Goal: Task Accomplishment & Management: Complete application form

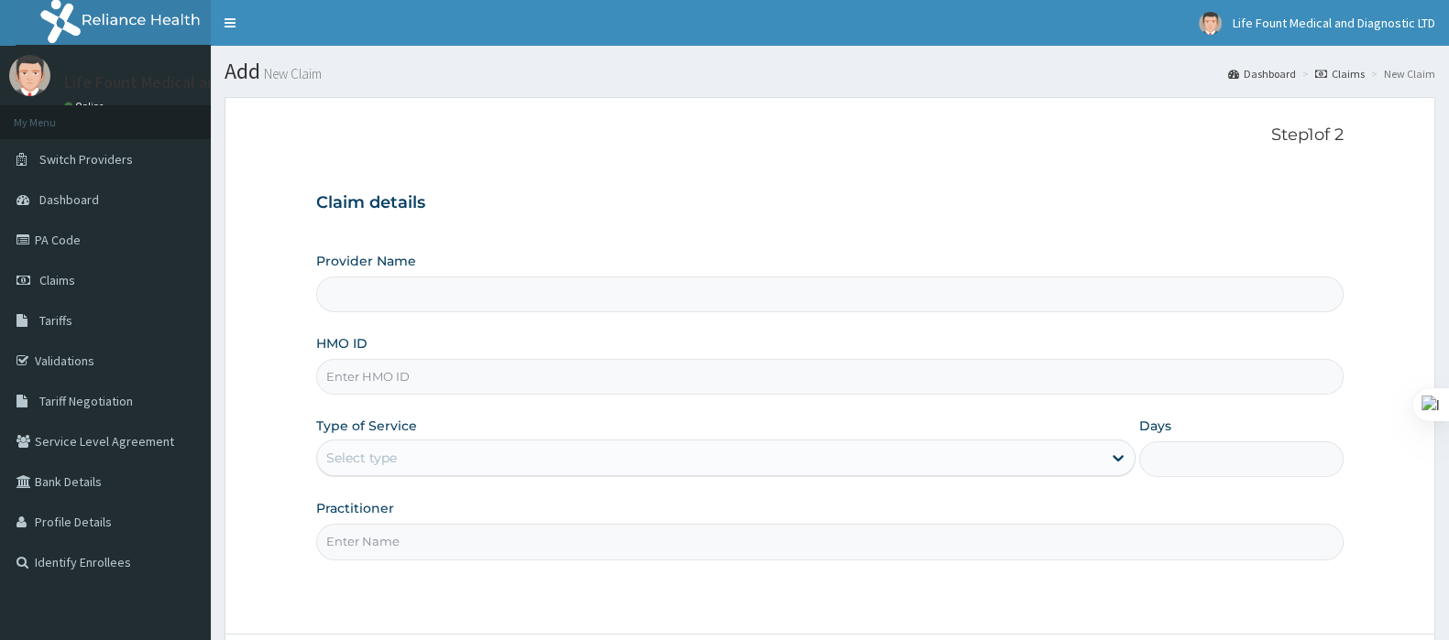
click at [406, 455] on div "Select type" at bounding box center [709, 457] width 784 height 29
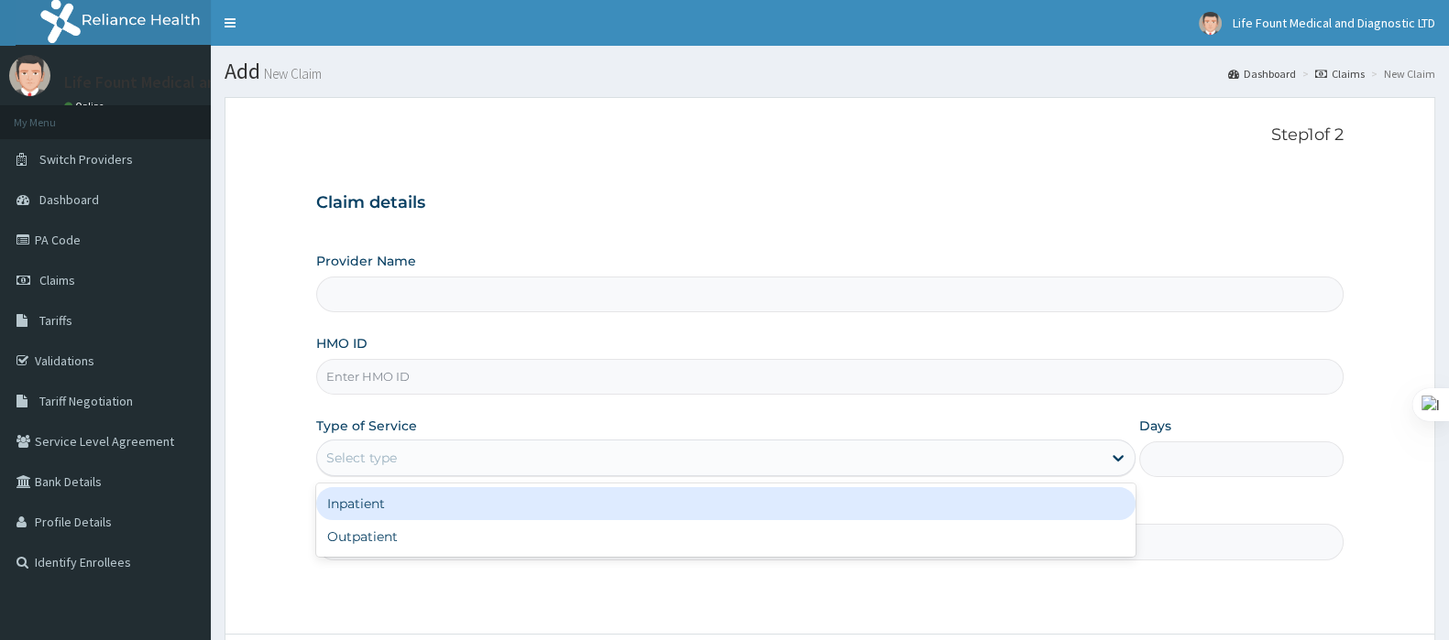
click at [403, 500] on div "Inpatient" at bounding box center [725, 503] width 819 height 33
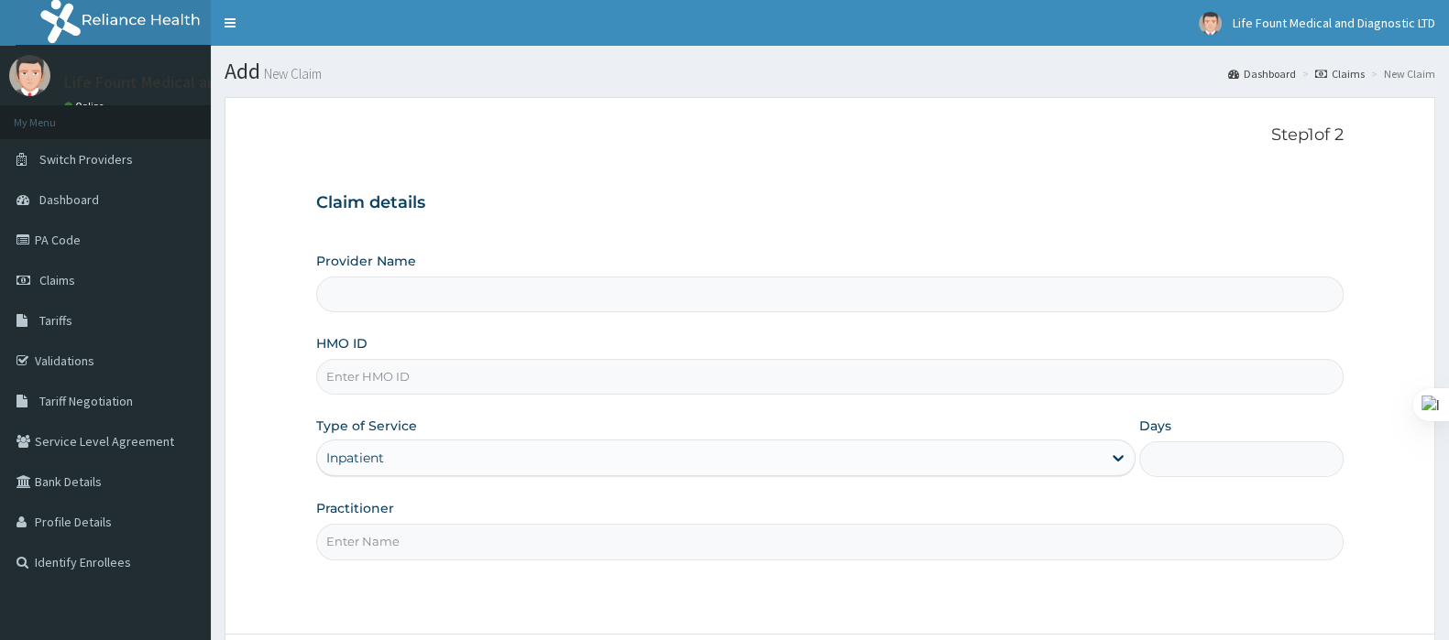
click at [393, 434] on div "Type of Service Inpatient" at bounding box center [725, 447] width 819 height 60
click at [393, 456] on div "Inpatient" at bounding box center [709, 457] width 784 height 29
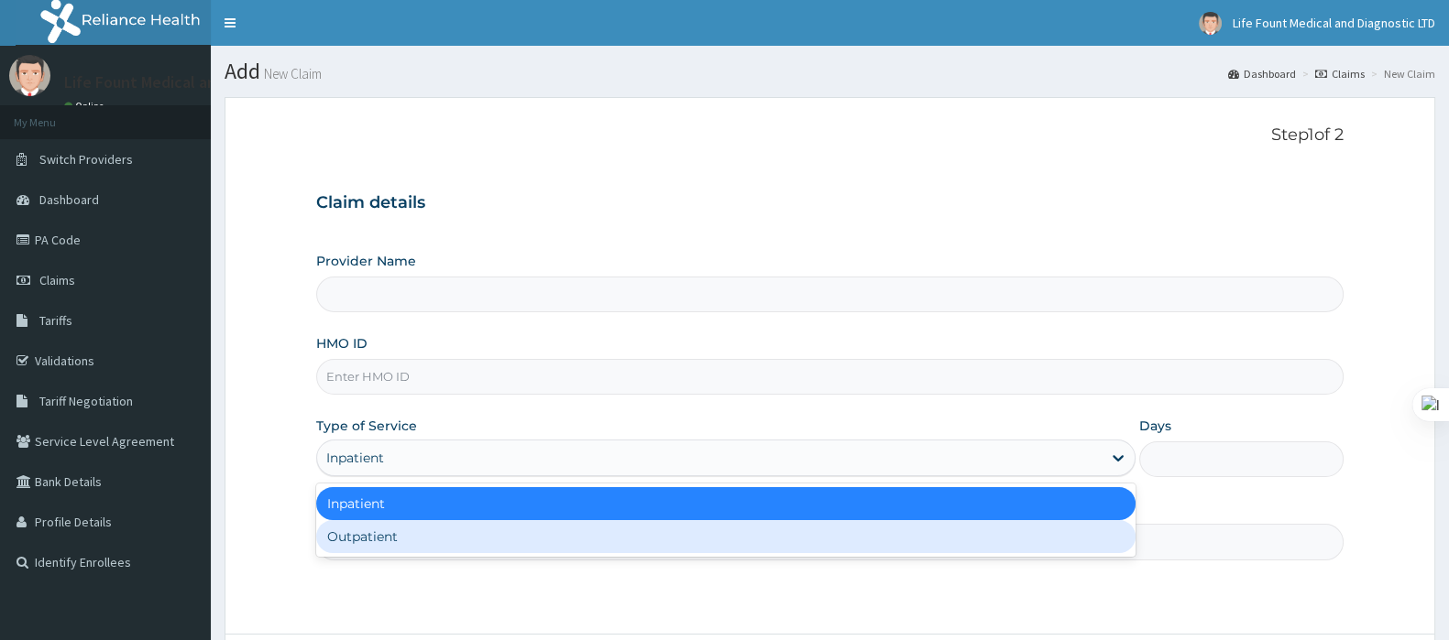
click at [394, 533] on div "Outpatient" at bounding box center [725, 536] width 819 height 33
type input "1"
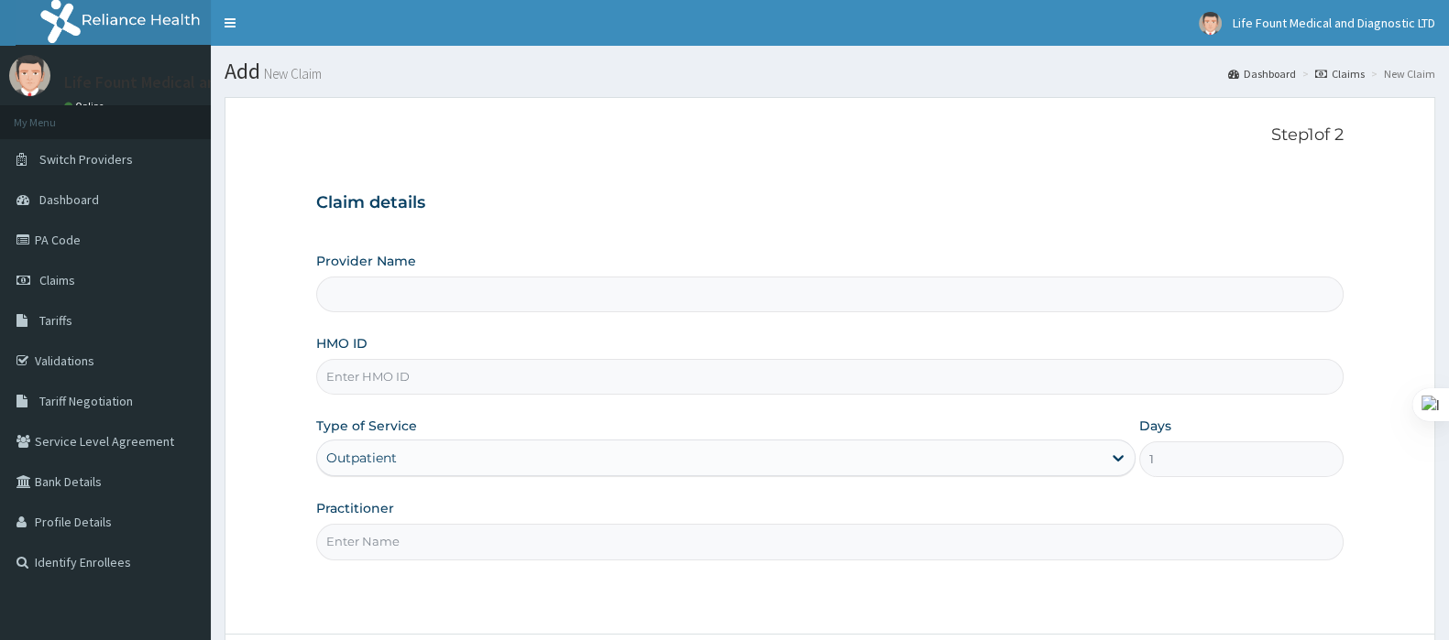
click at [394, 533] on input "Practitioner" at bounding box center [829, 542] width 1027 height 36
click at [404, 538] on input "DOCTOR [PERSON_NAME]" at bounding box center [829, 542] width 1027 height 36
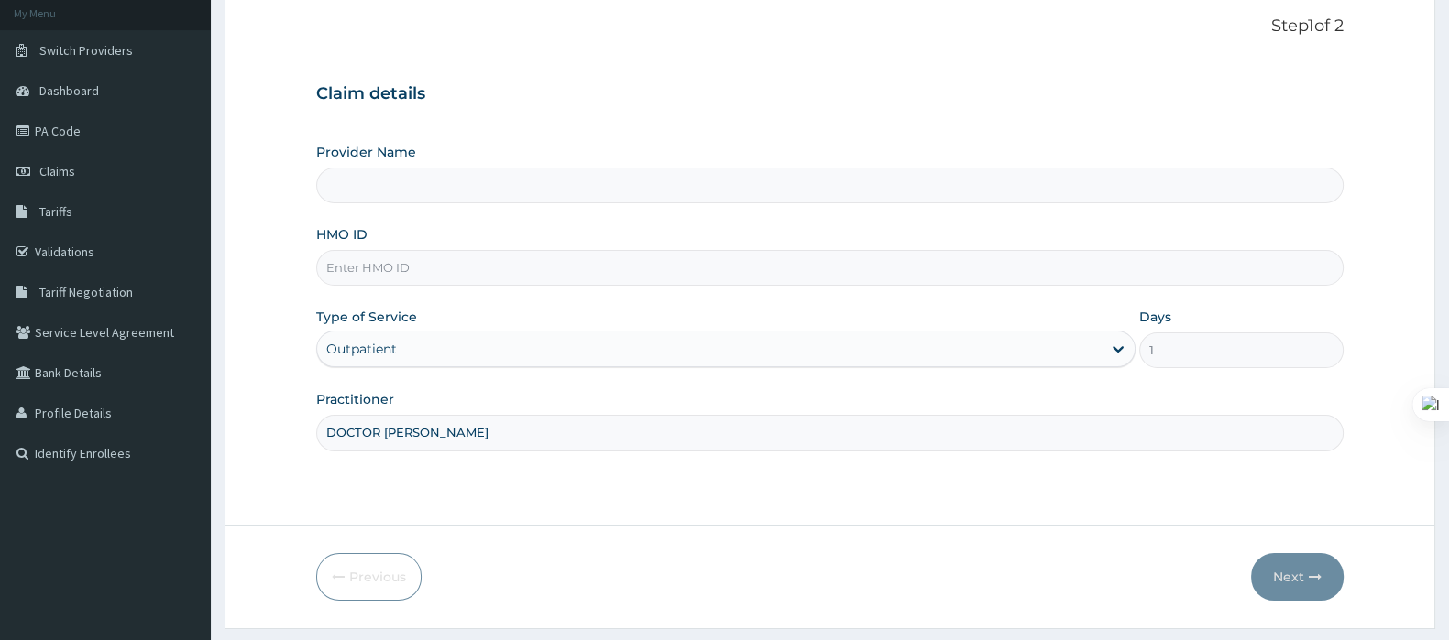
scroll to position [157, 0]
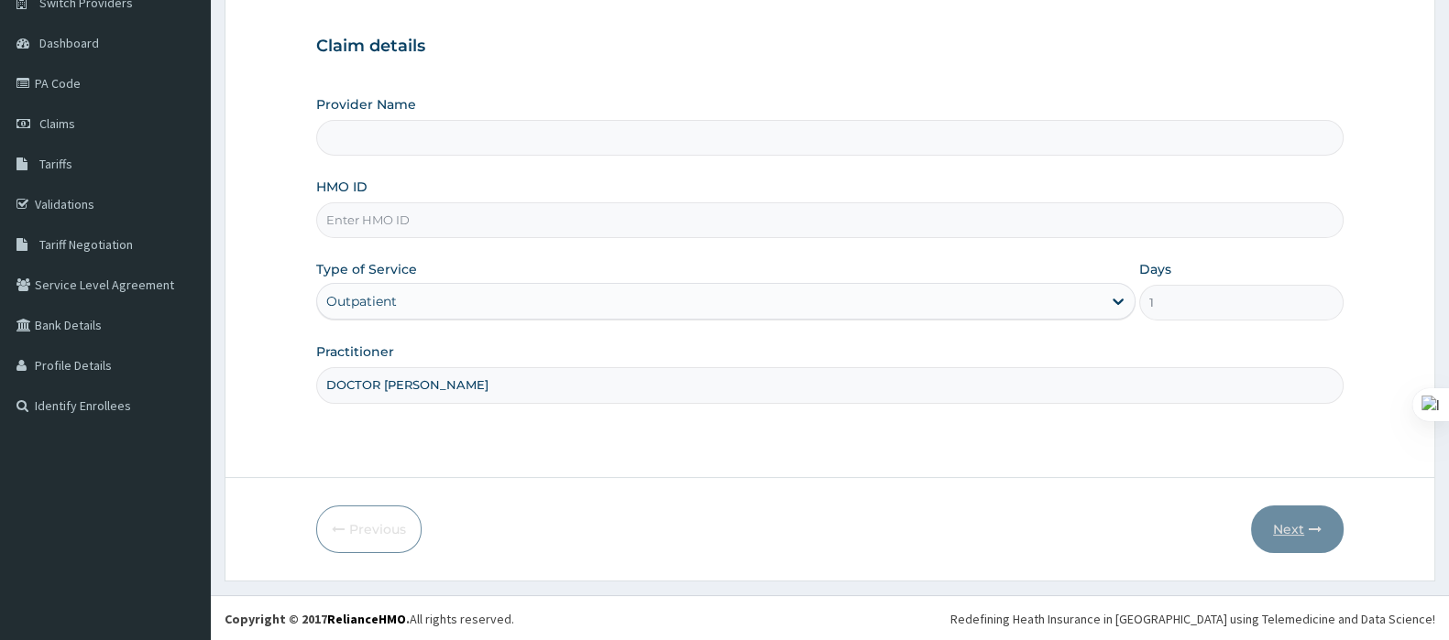
type input "DOCTOR [PERSON_NAME]"
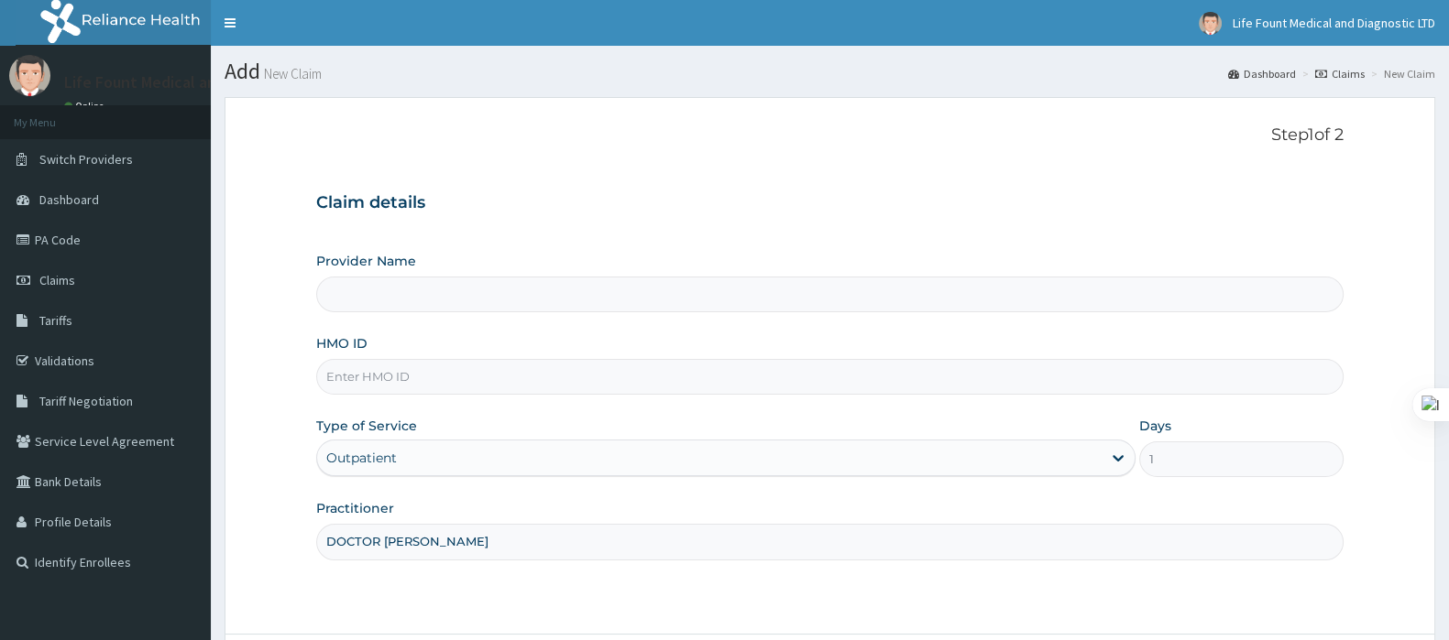
scroll to position [0, 0]
click at [543, 385] on input "HMO ID" at bounding box center [829, 377] width 1027 height 36
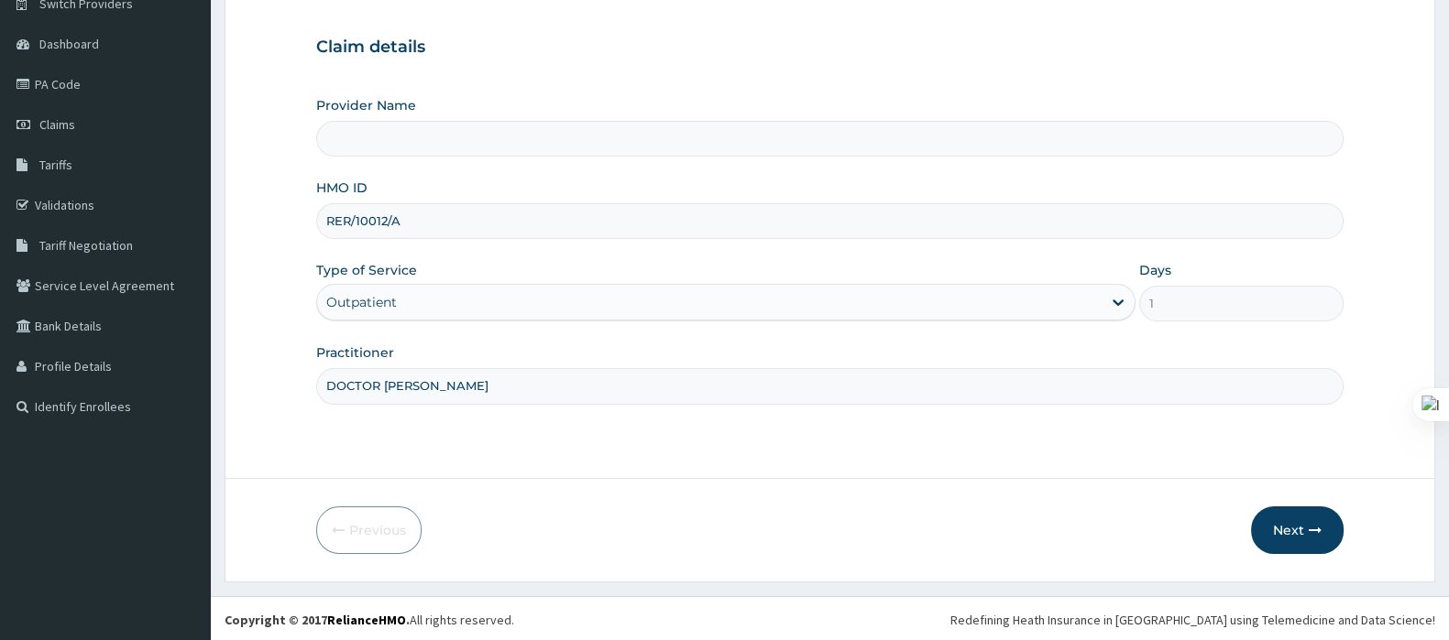
scroll to position [157, 0]
type input "RER/10012/A"
click at [1296, 523] on button "Next" at bounding box center [1297, 530] width 93 height 48
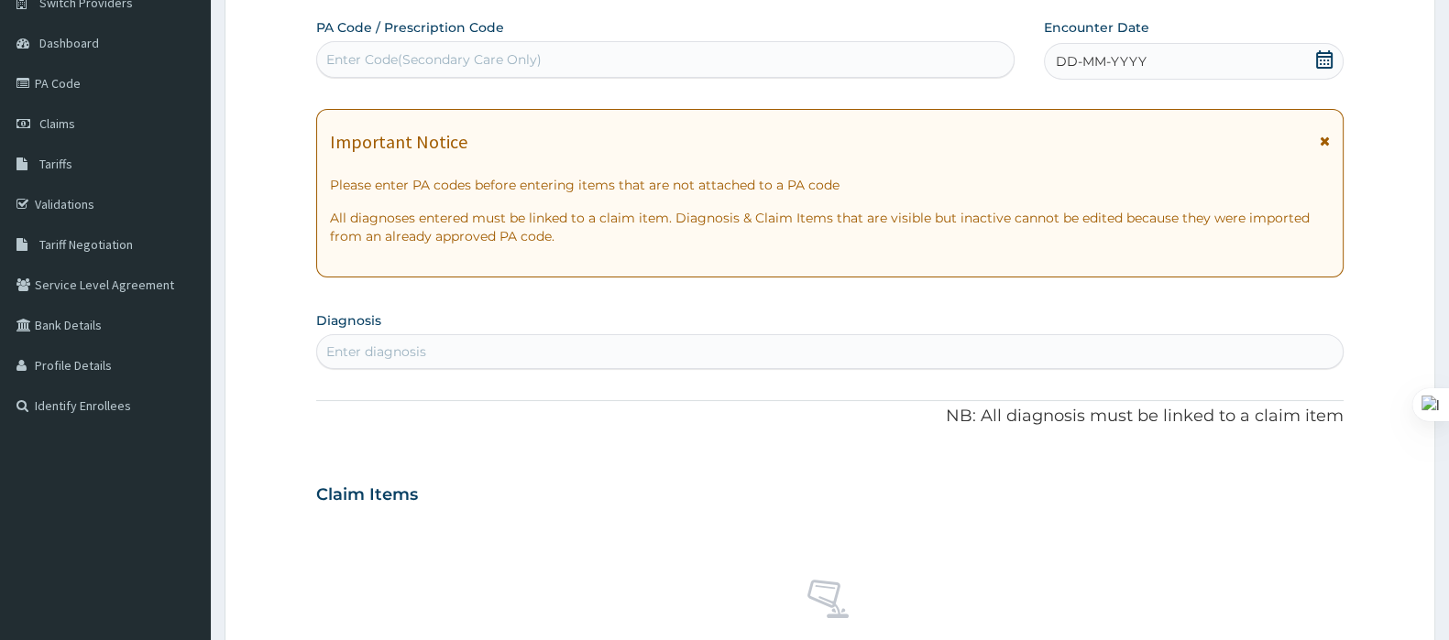
click at [1329, 66] on icon at bounding box center [1324, 59] width 16 height 18
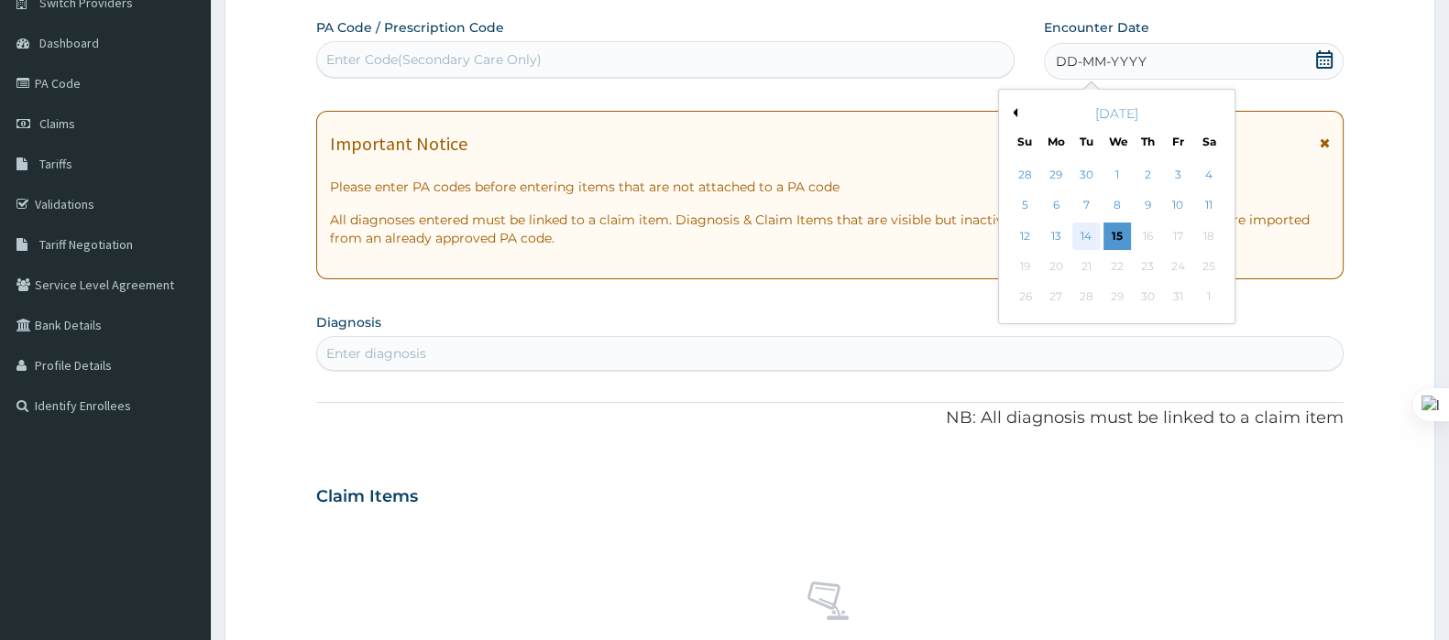
click at [1073, 235] on div "14" at bounding box center [1086, 236] width 27 height 27
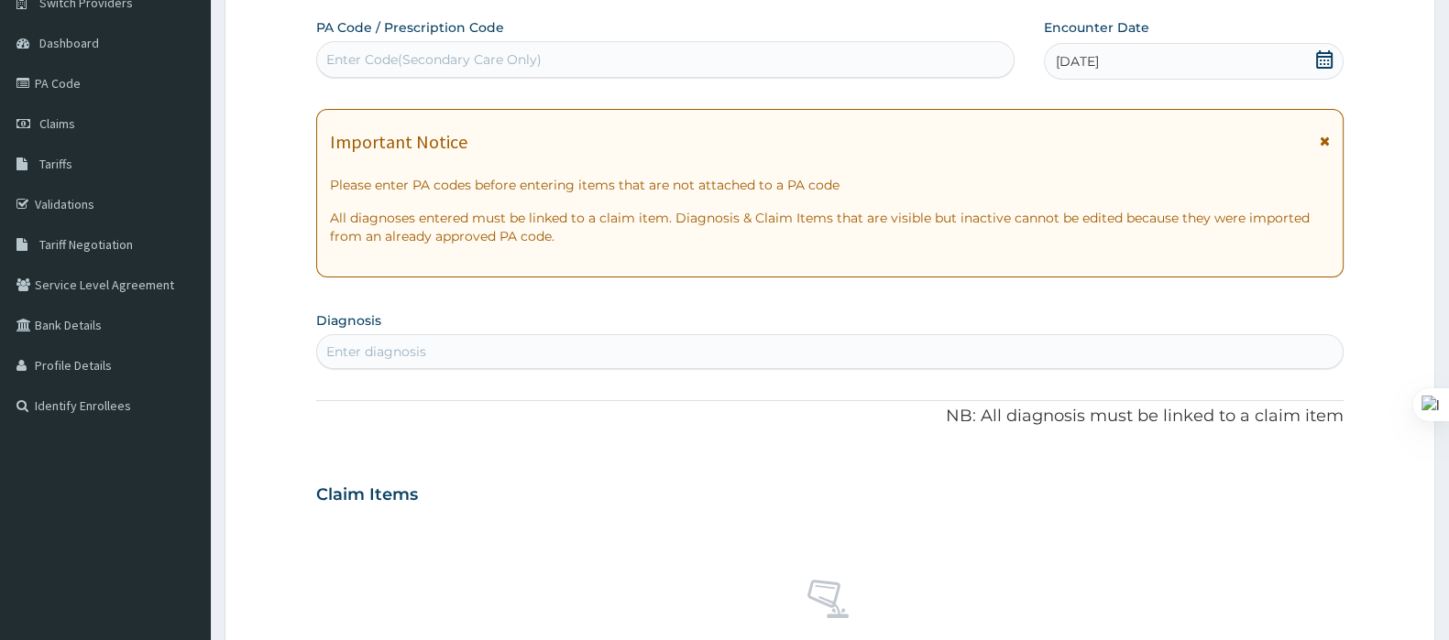
click at [1311, 61] on div "[DATE]" at bounding box center [1194, 61] width 300 height 37
click at [789, 322] on section "Diagnosis Enter diagnosis" at bounding box center [829, 338] width 1027 height 62
click at [693, 343] on div "Enter diagnosis" at bounding box center [829, 351] width 1025 height 29
type input "[MEDICAL_DATA]"
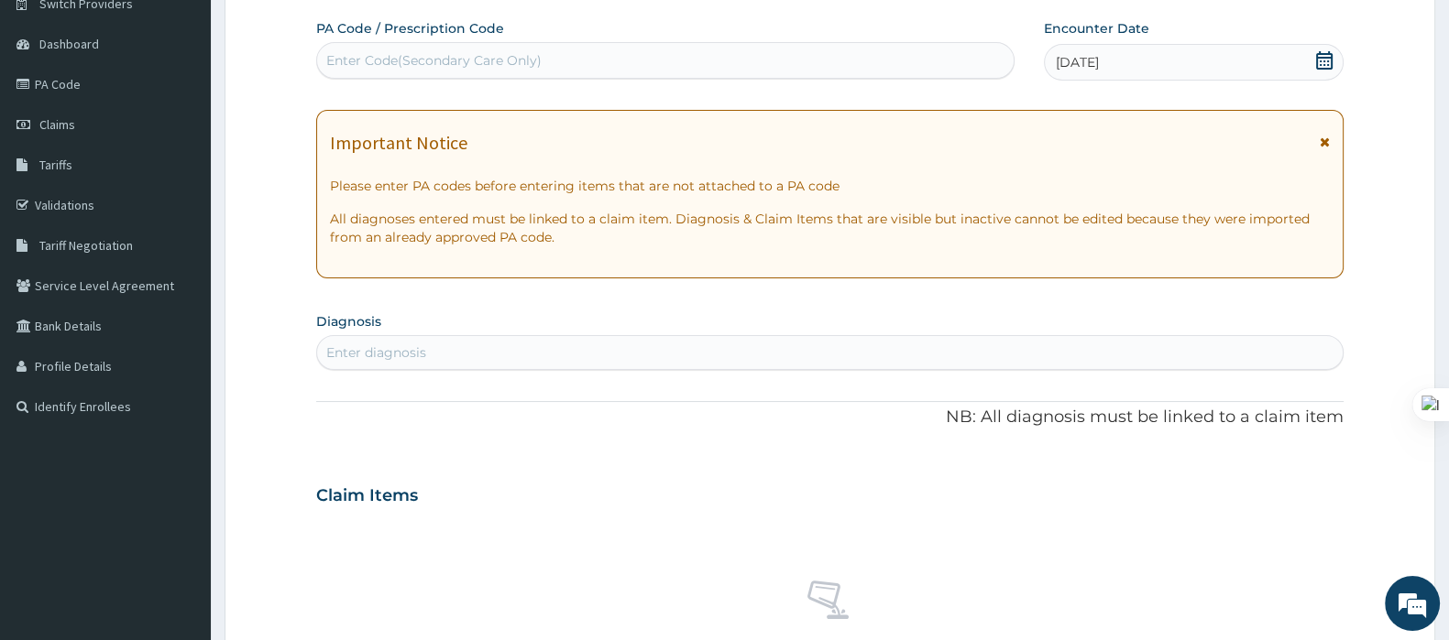
click at [543, 345] on div "Enter diagnosis" at bounding box center [829, 352] width 1025 height 29
type input "[MEDICAL_DATA]"
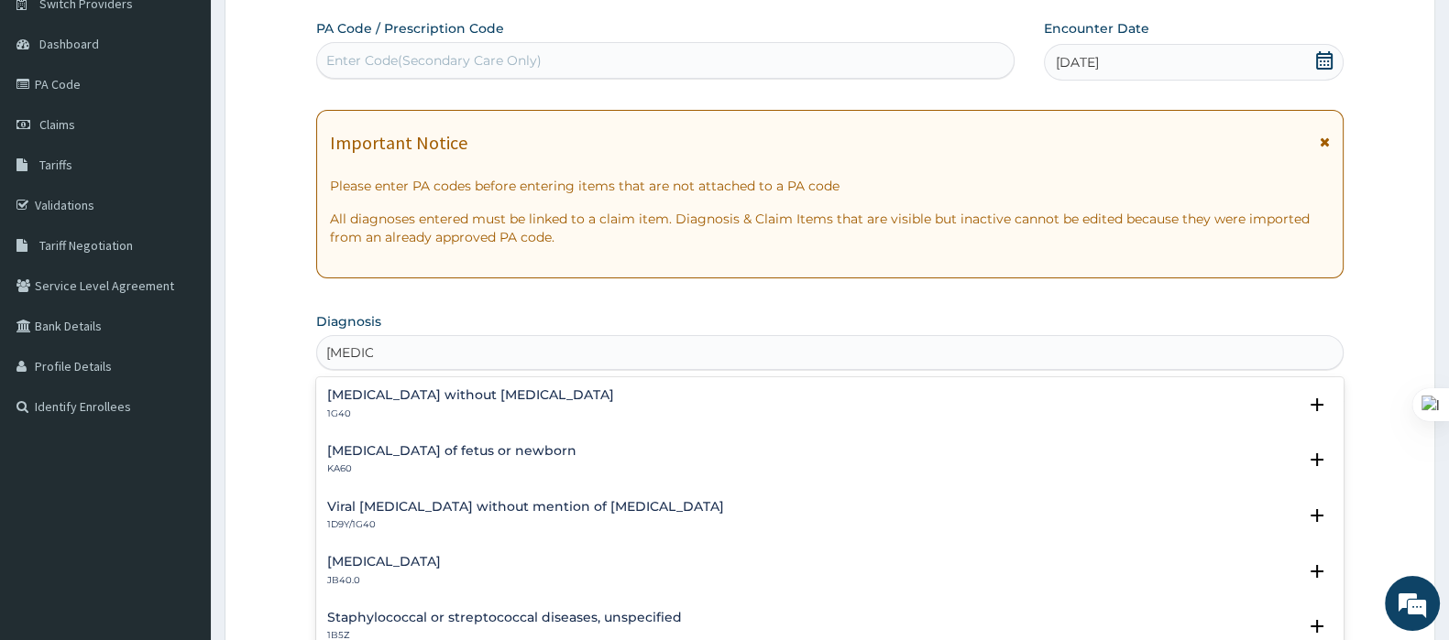
click at [475, 397] on h4 "[MEDICAL_DATA] without [MEDICAL_DATA]" at bounding box center [470, 396] width 287 height 14
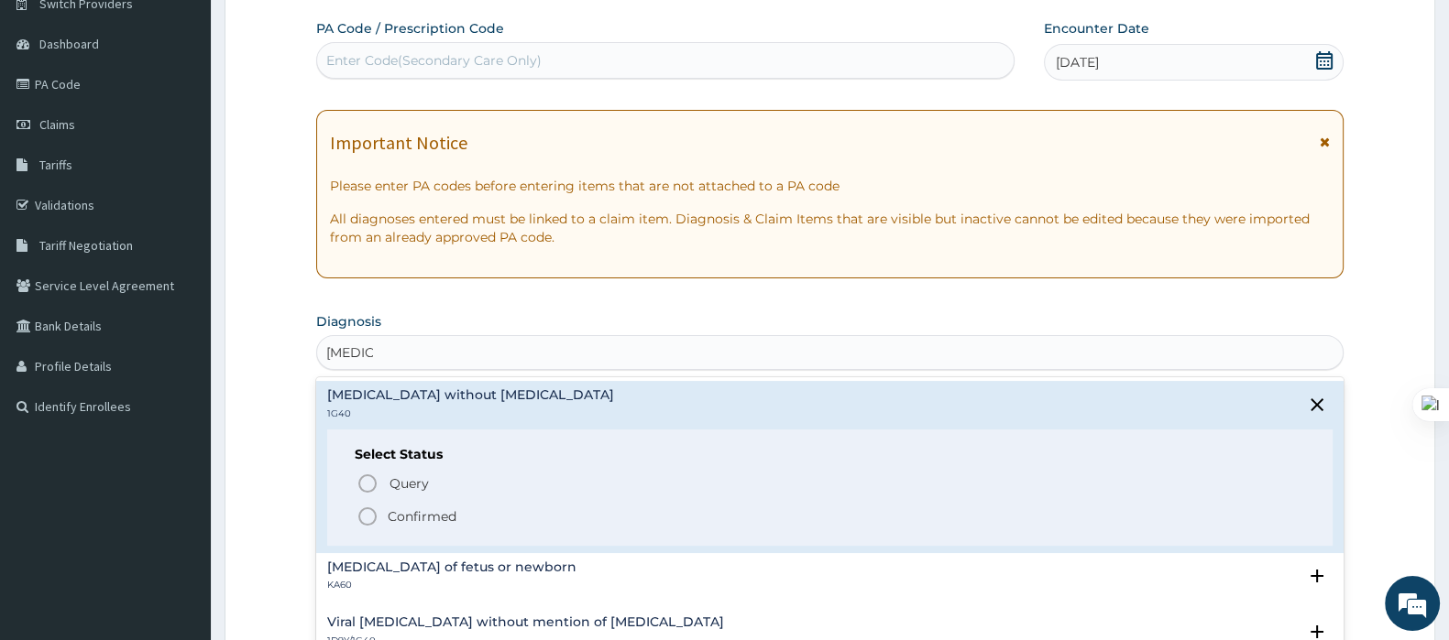
click at [421, 509] on p "Confirmed" at bounding box center [422, 517] width 69 height 18
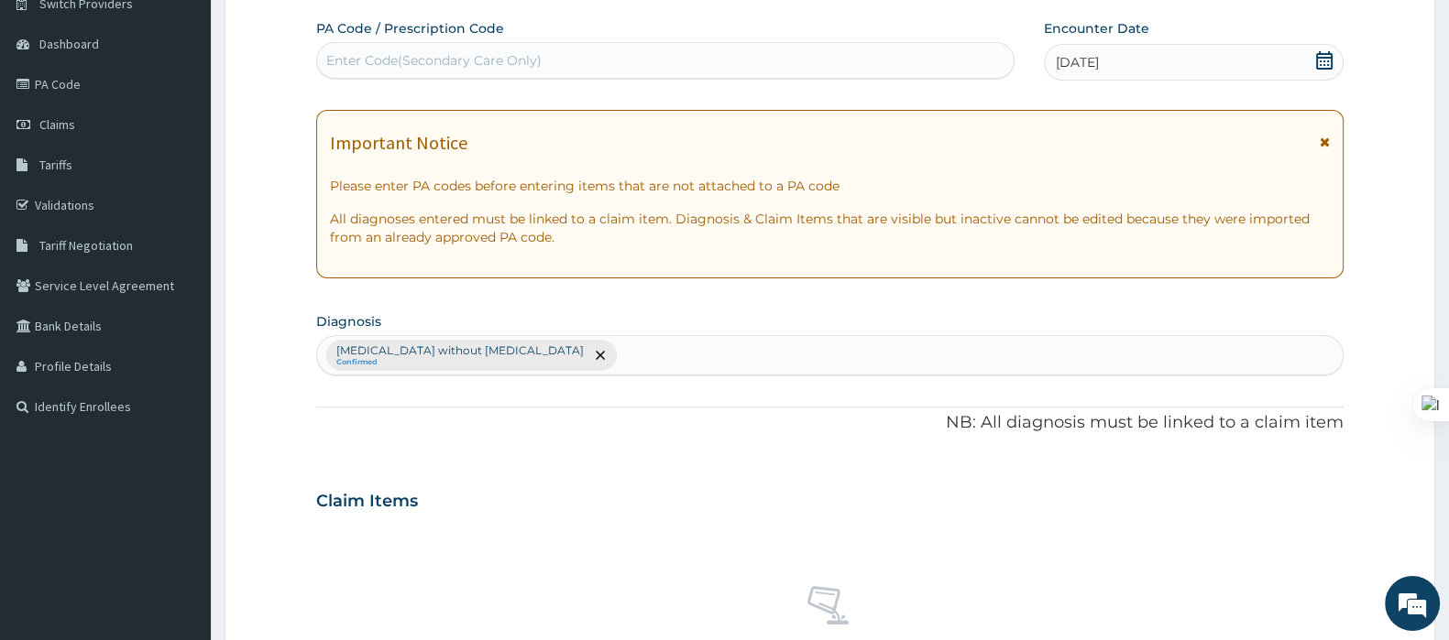
click at [597, 347] on div "[MEDICAL_DATA] without [MEDICAL_DATA] Confirmed" at bounding box center [829, 355] width 1025 height 38
type input "[MEDICAL_DATA]"
click at [669, 348] on div "[MEDICAL_DATA] without [MEDICAL_DATA] Confirmed" at bounding box center [829, 355] width 1025 height 38
type input "[MEDICAL_DATA]"
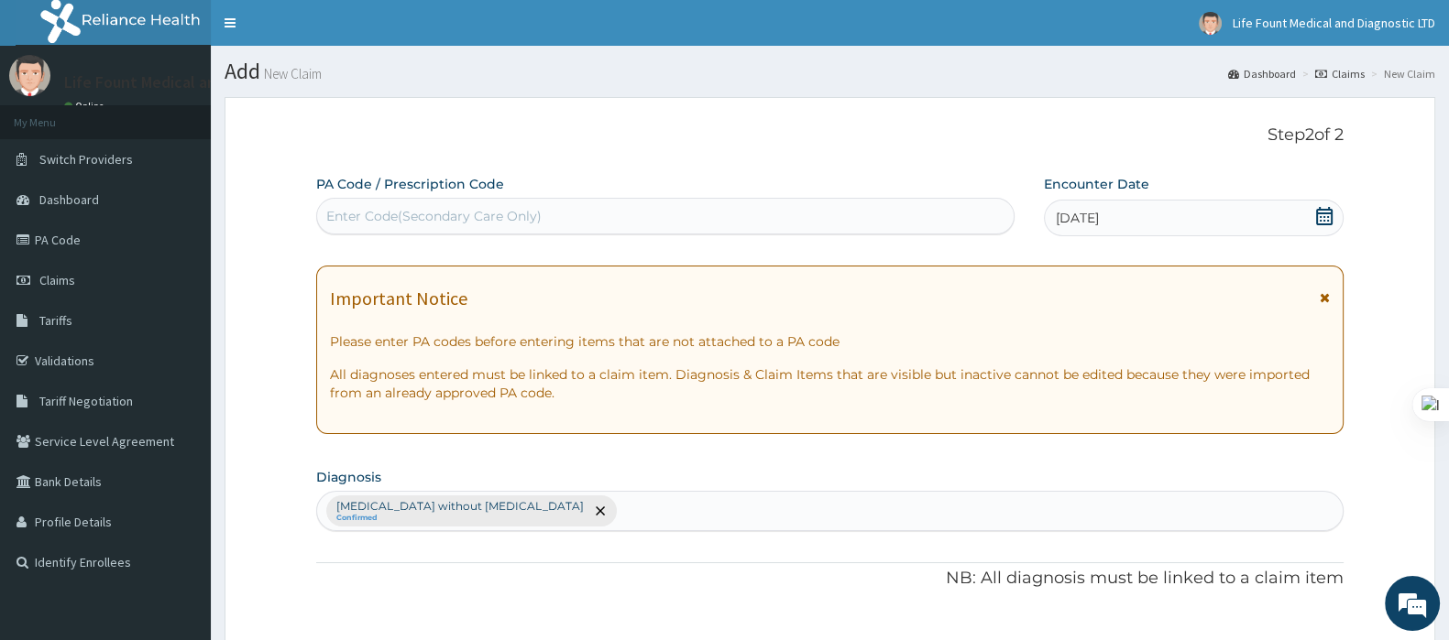
click at [609, 515] on div "[MEDICAL_DATA] without [MEDICAL_DATA] Confirmed" at bounding box center [829, 511] width 1025 height 38
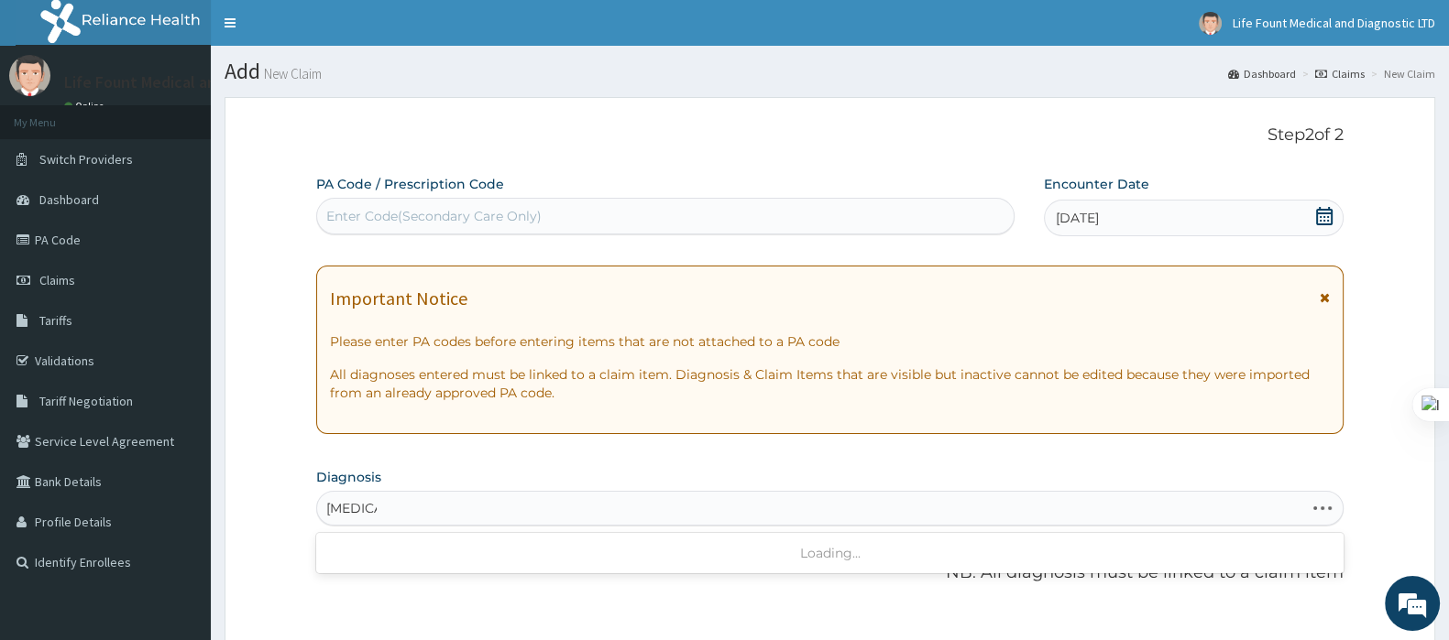
type input "[MEDICAL_DATA]"
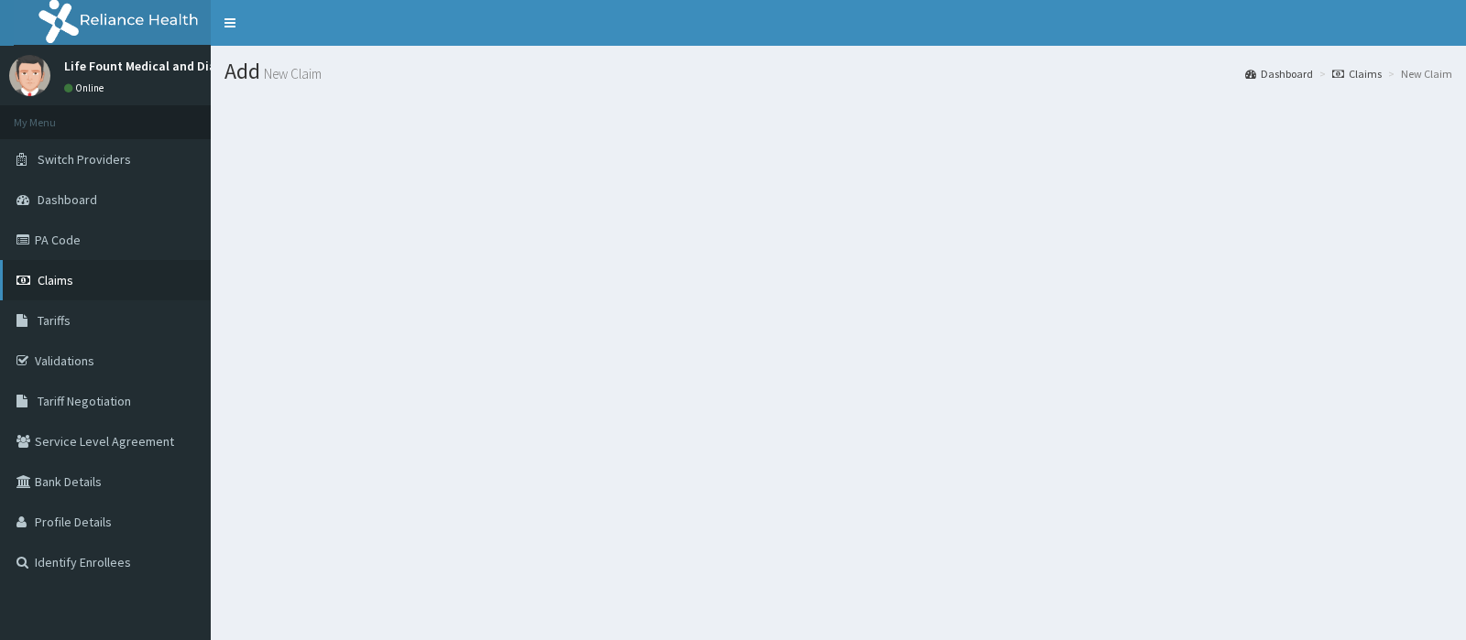
click at [49, 278] on span "Claims" at bounding box center [56, 280] width 36 height 16
